Goal: Information Seeking & Learning: Learn about a topic

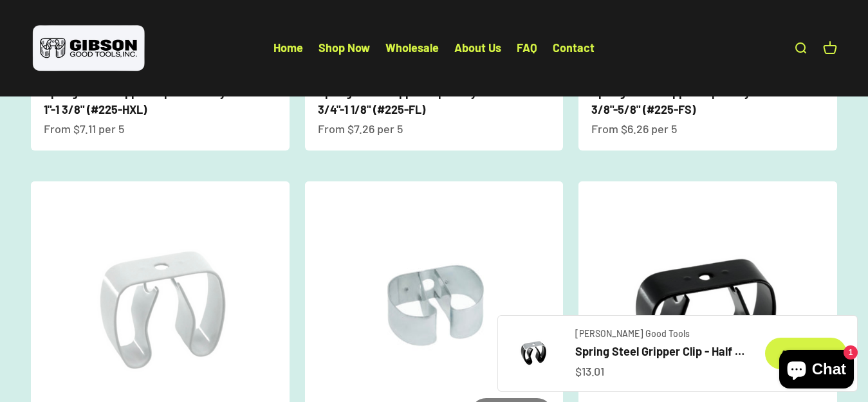
scroll to position [1222, 0]
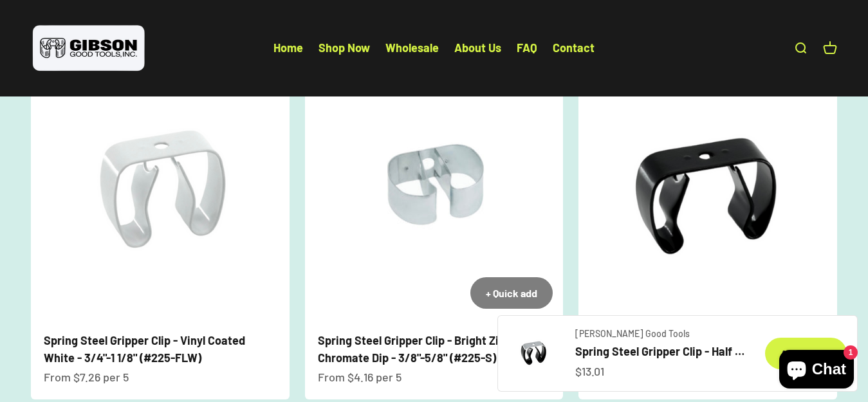
click at [416, 206] on img at bounding box center [434, 189] width 259 height 259
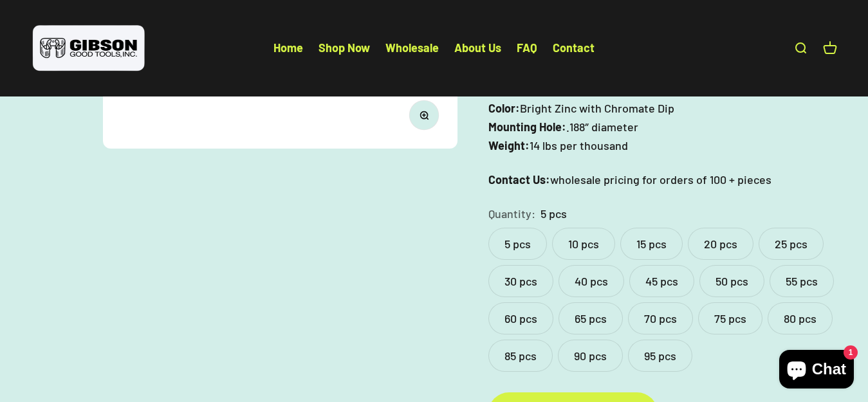
scroll to position [386, 0]
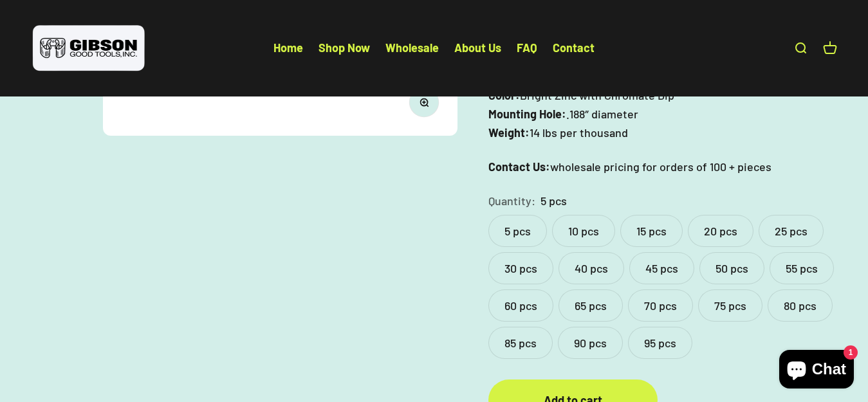
click at [649, 327] on label "95 pcs" at bounding box center [660, 343] width 64 height 32
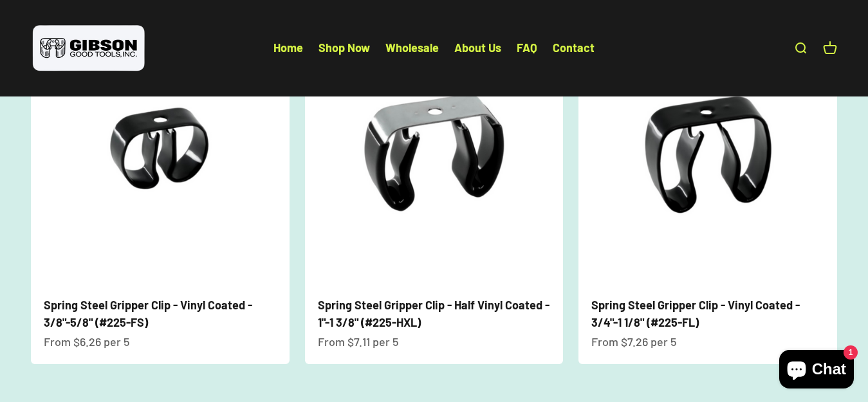
scroll to position [1287, 0]
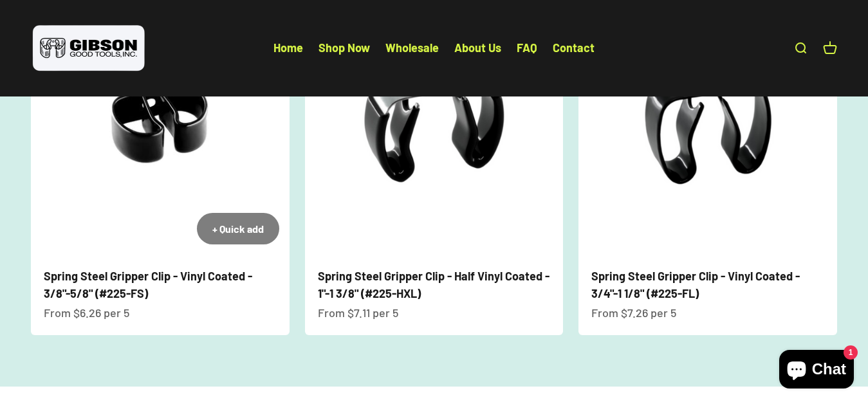
click at [170, 221] on img at bounding box center [160, 125] width 259 height 259
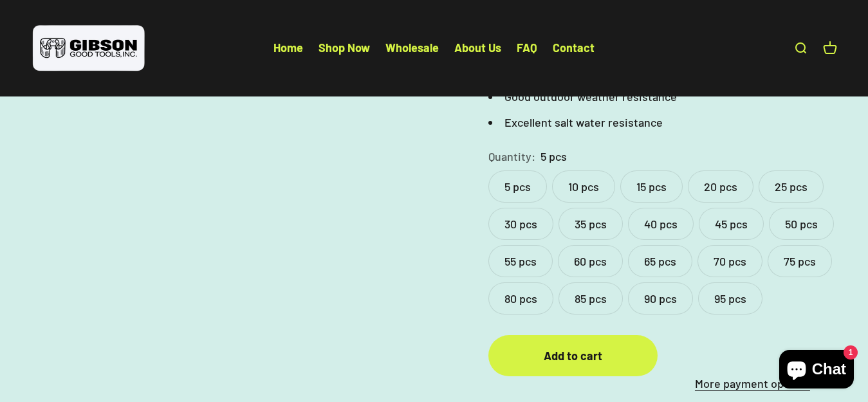
scroll to position [643, 0]
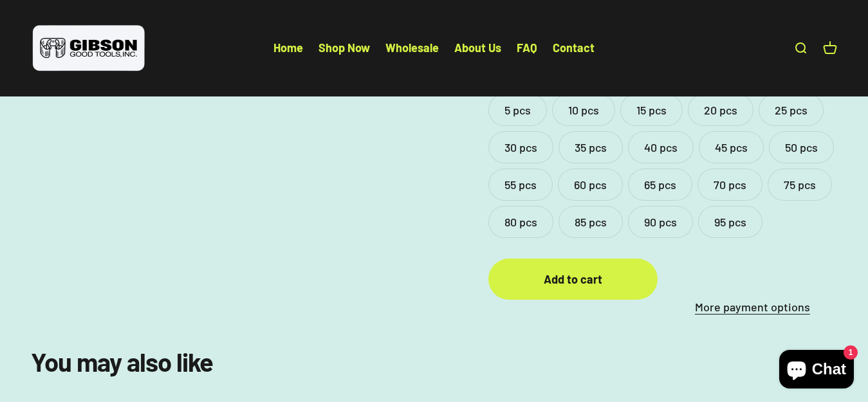
click at [718, 206] on label "95 pcs" at bounding box center [730, 222] width 64 height 32
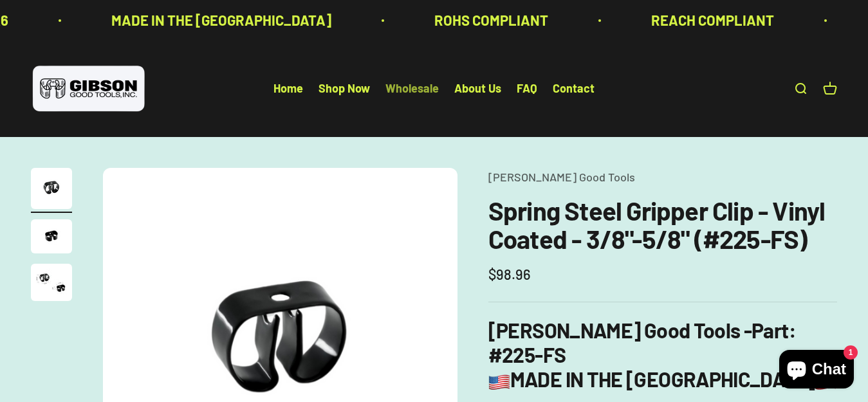
click at [430, 84] on link "Wholesale" at bounding box center [411, 89] width 53 height 14
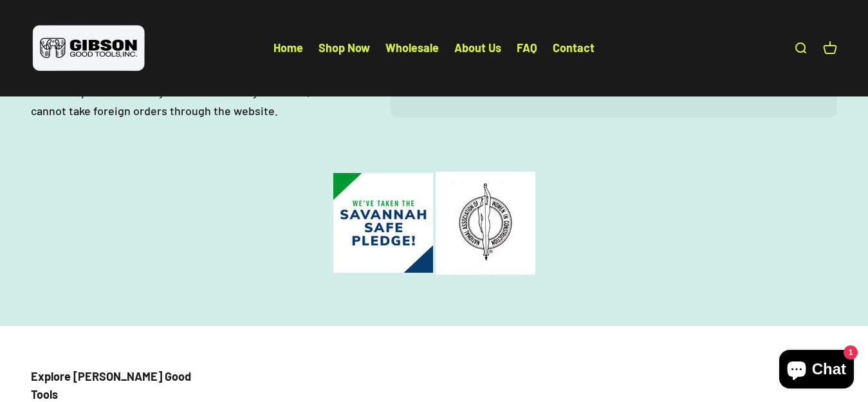
scroll to position [450, 0]
